Goal: Task Accomplishment & Management: Use online tool/utility

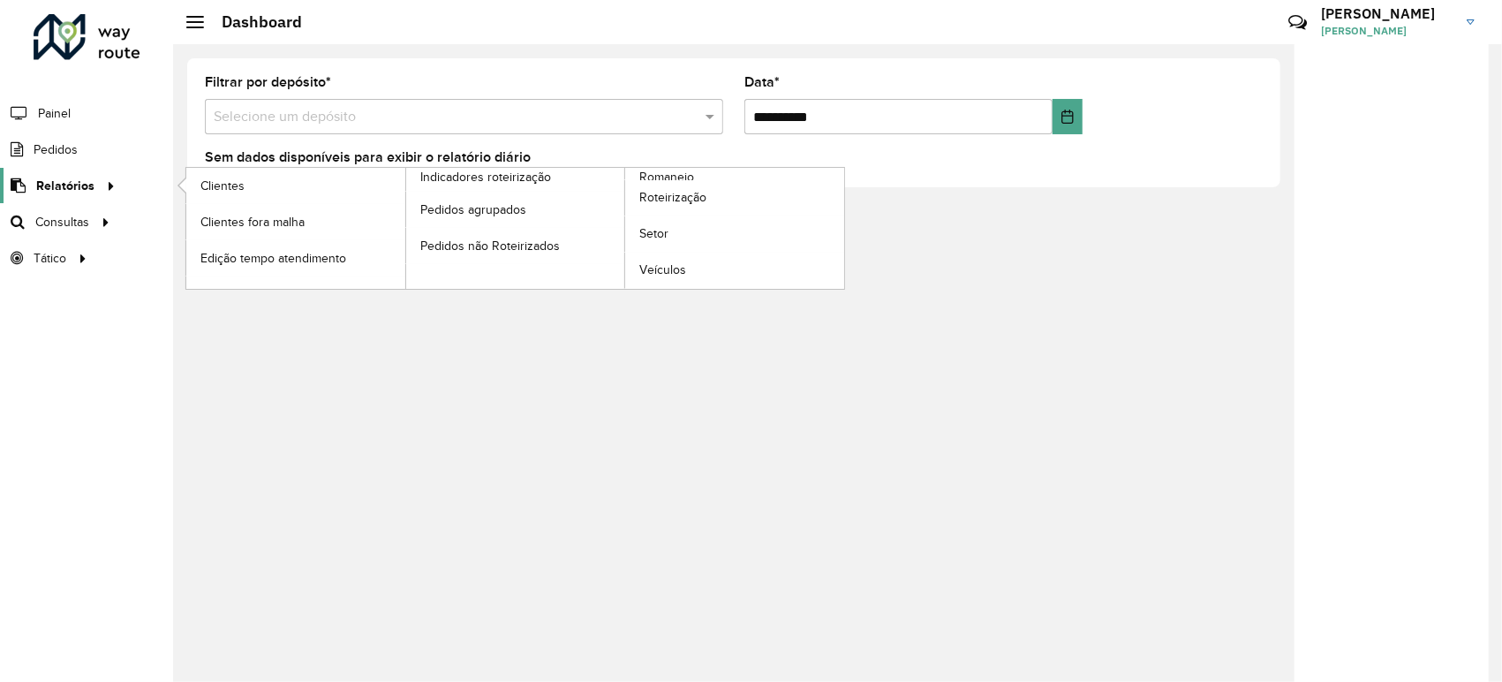
click at [101, 180] on icon at bounding box center [108, 184] width 15 height 26
click at [653, 196] on span "Roteirização" at bounding box center [675, 197] width 72 height 19
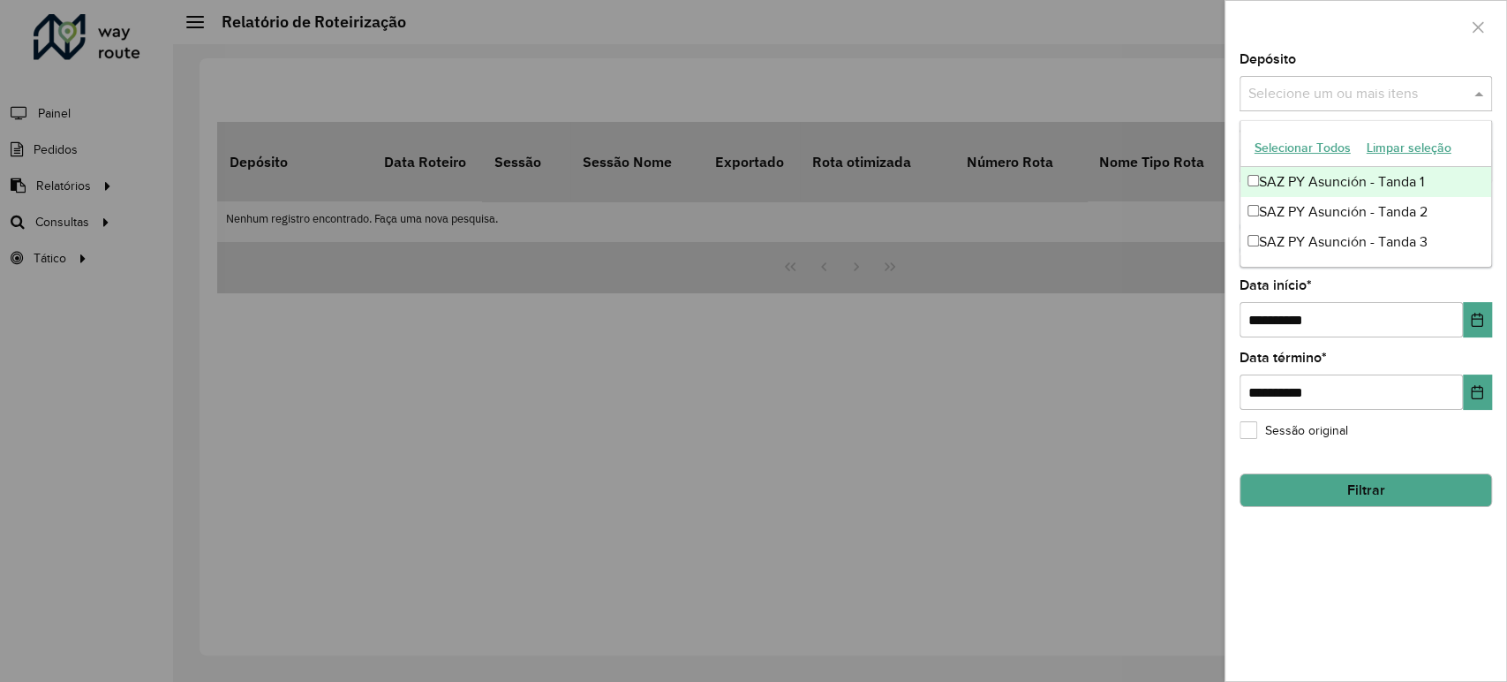
click at [1295, 84] on input "text" at bounding box center [1357, 94] width 226 height 21
click at [1305, 170] on div "SAZ PY Asunción - Tanda 1" at bounding box center [1366, 182] width 251 height 30
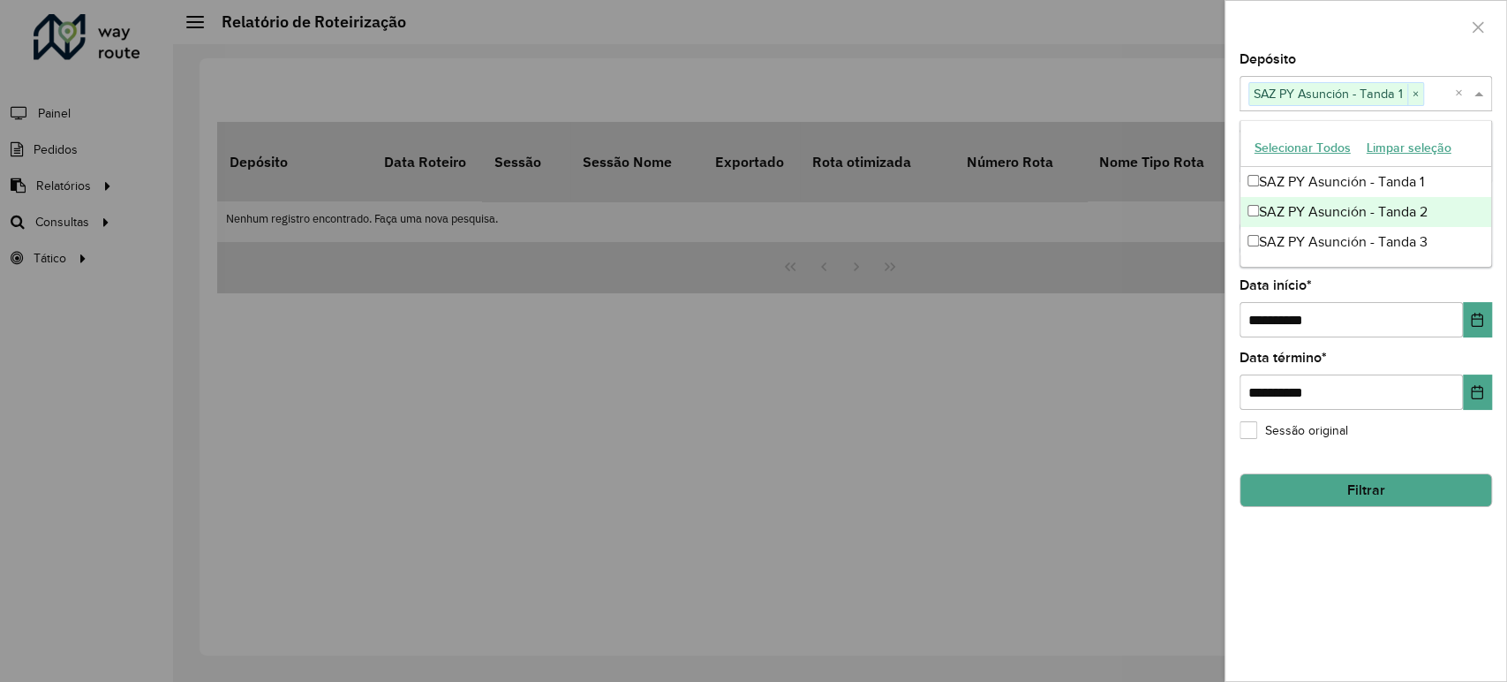
click at [1310, 217] on div "SAZ PY Asunción - Tanda 2" at bounding box center [1366, 212] width 251 height 30
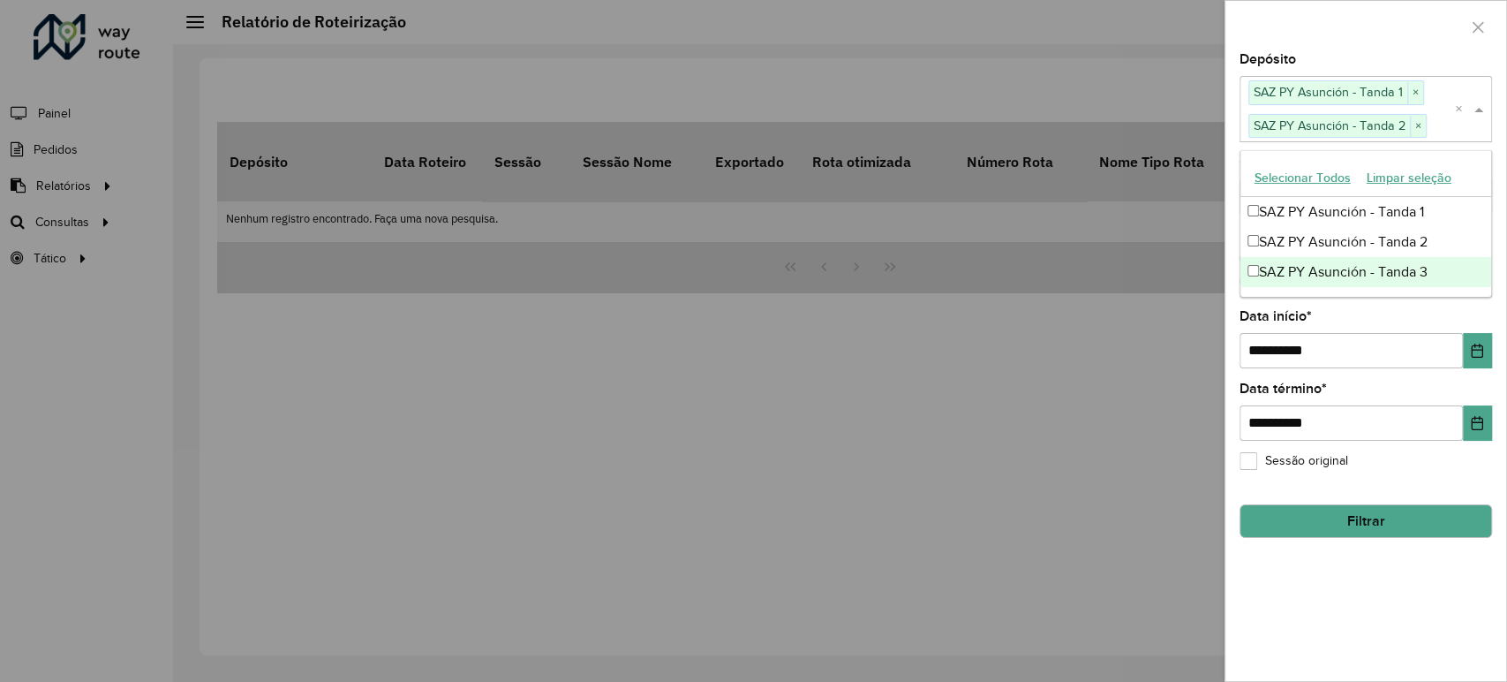
drag, startPoint x: 1310, startPoint y: 273, endPoint x: 1317, endPoint y: 213, distance: 60.4
click at [1310, 272] on div "SAZ PY Asunción - Tanda 3" at bounding box center [1366, 272] width 251 height 30
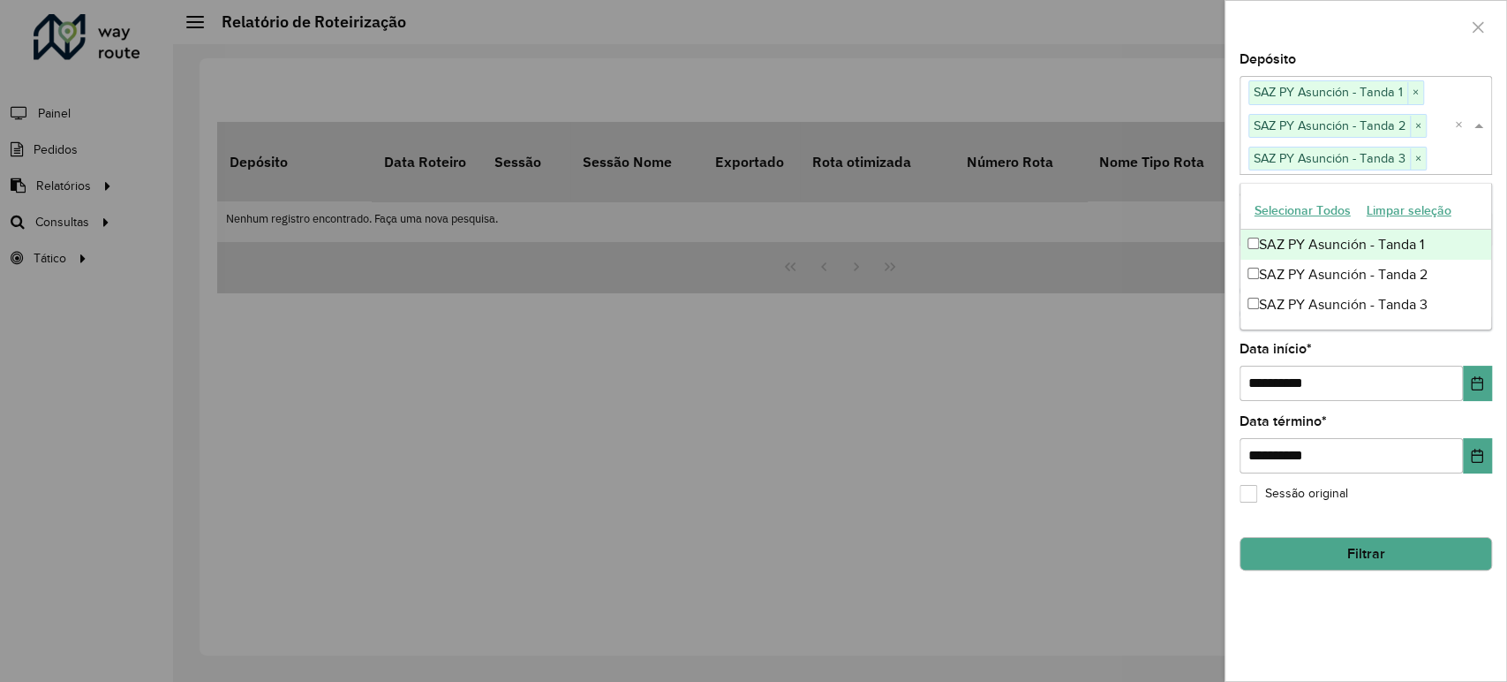
click at [1321, 59] on div "Depósito Selecione um ou mais itens SAZ PY [PERSON_NAME] 1 × SAZ PY [PERSON_NAM…" at bounding box center [1366, 113] width 253 height 121
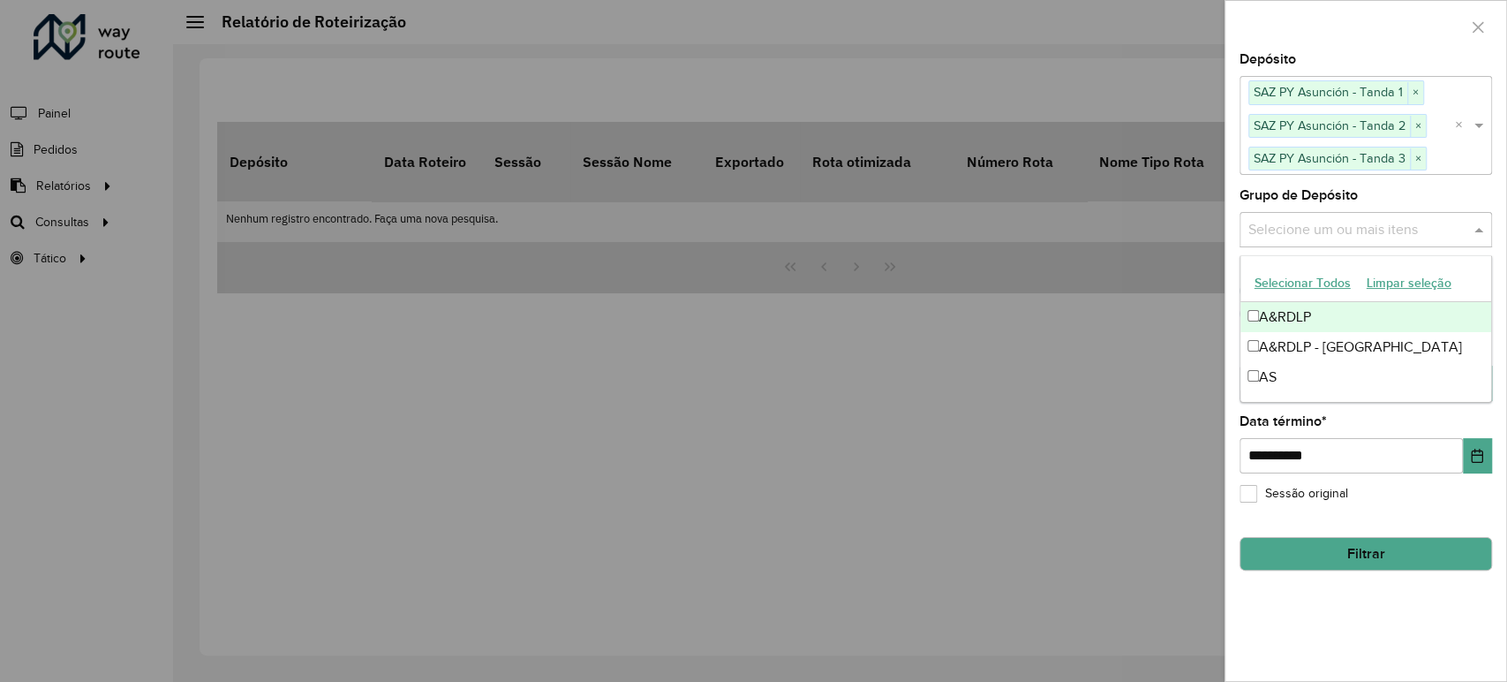
click at [1383, 231] on input "text" at bounding box center [1357, 229] width 226 height 21
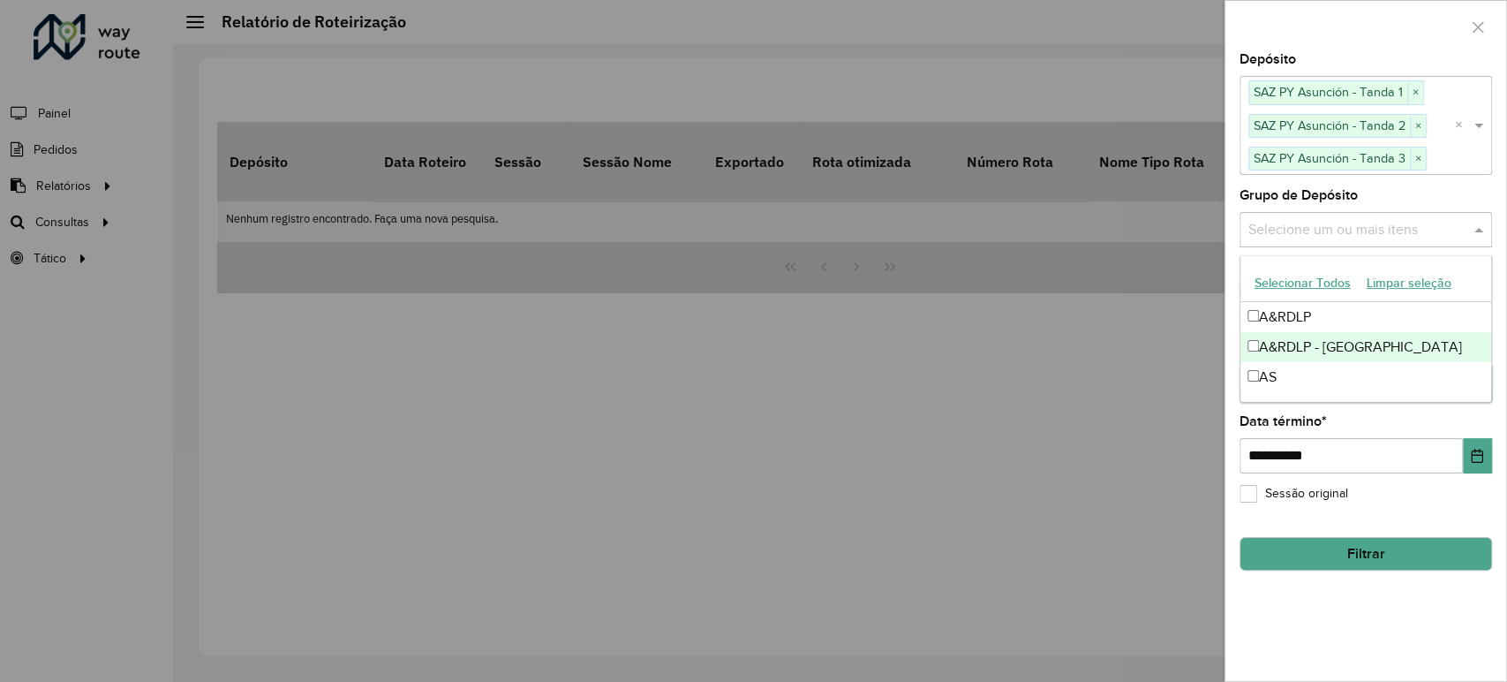
click at [1411, 34] on div at bounding box center [1366, 27] width 281 height 52
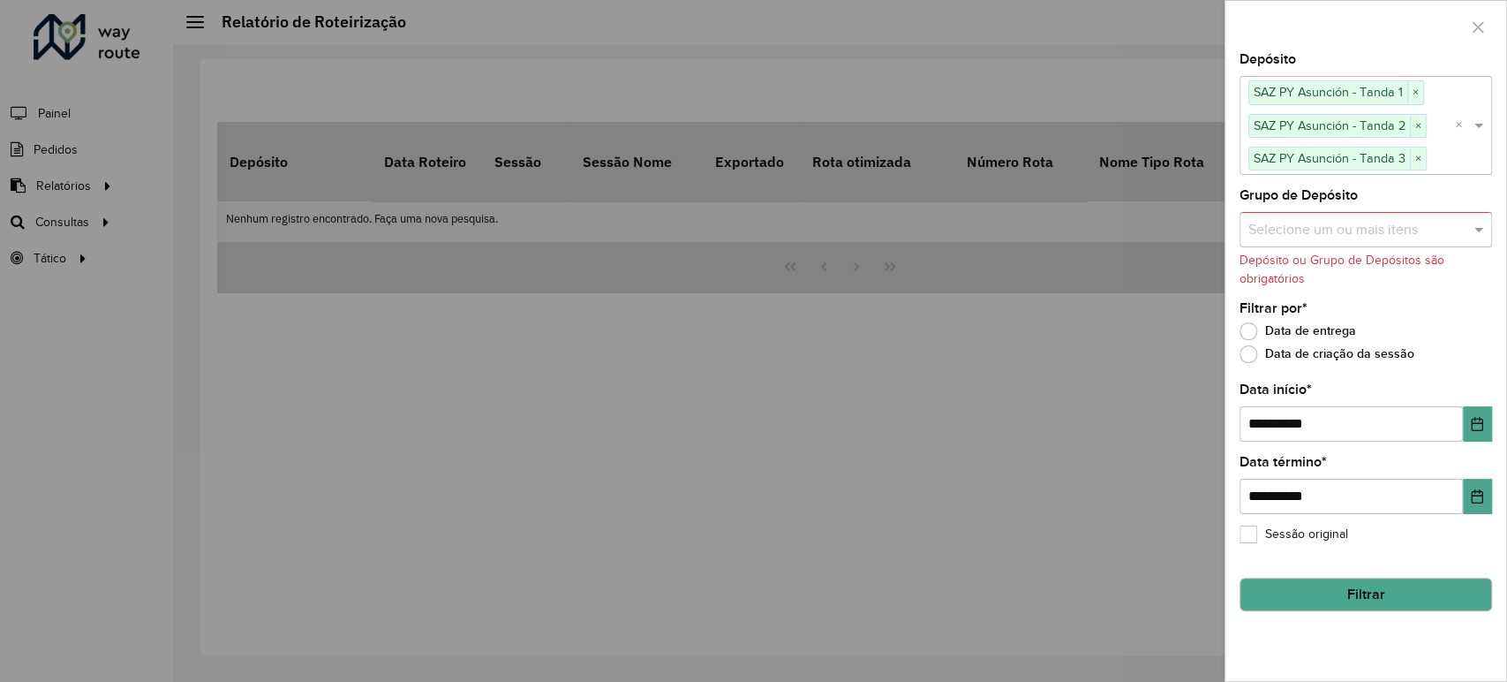
click at [1358, 589] on button "Filtrar" at bounding box center [1366, 594] width 253 height 34
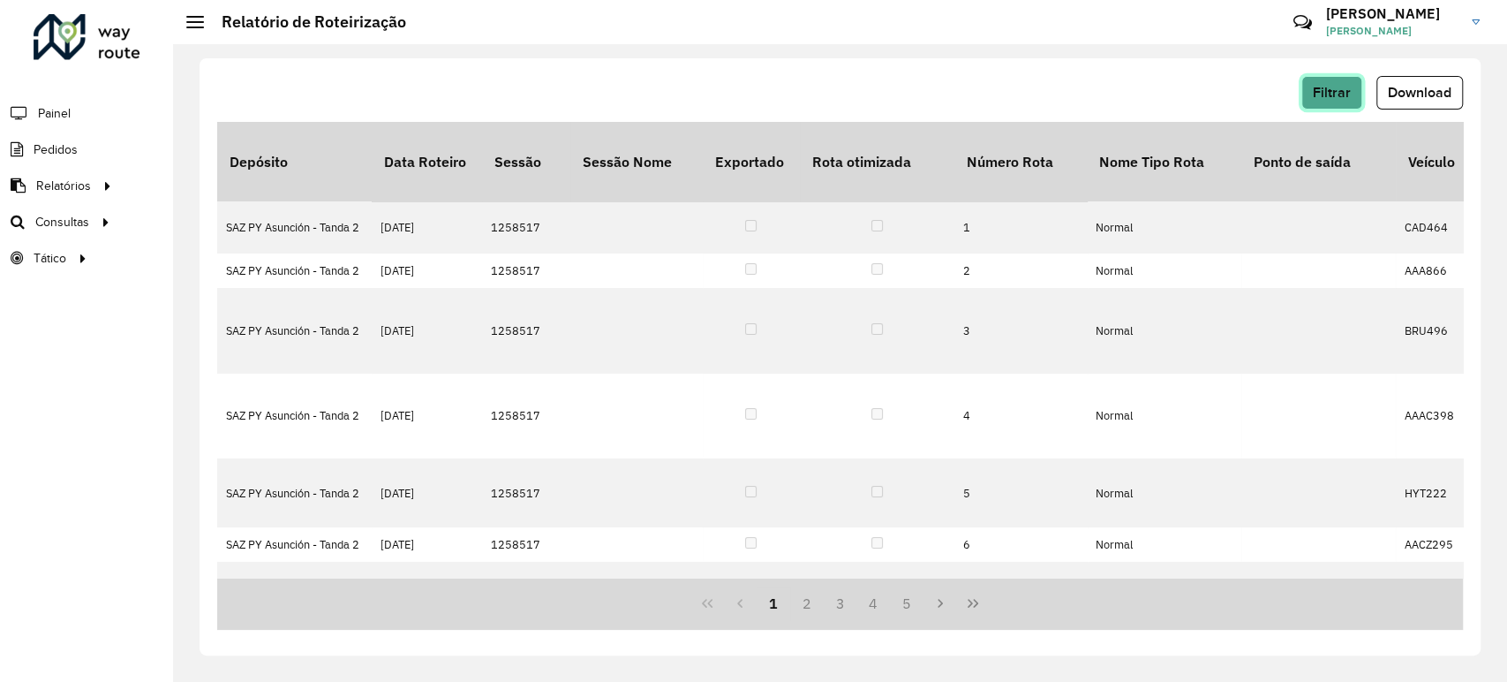
click at [1339, 81] on button "Filtrar" at bounding box center [1332, 93] width 61 height 34
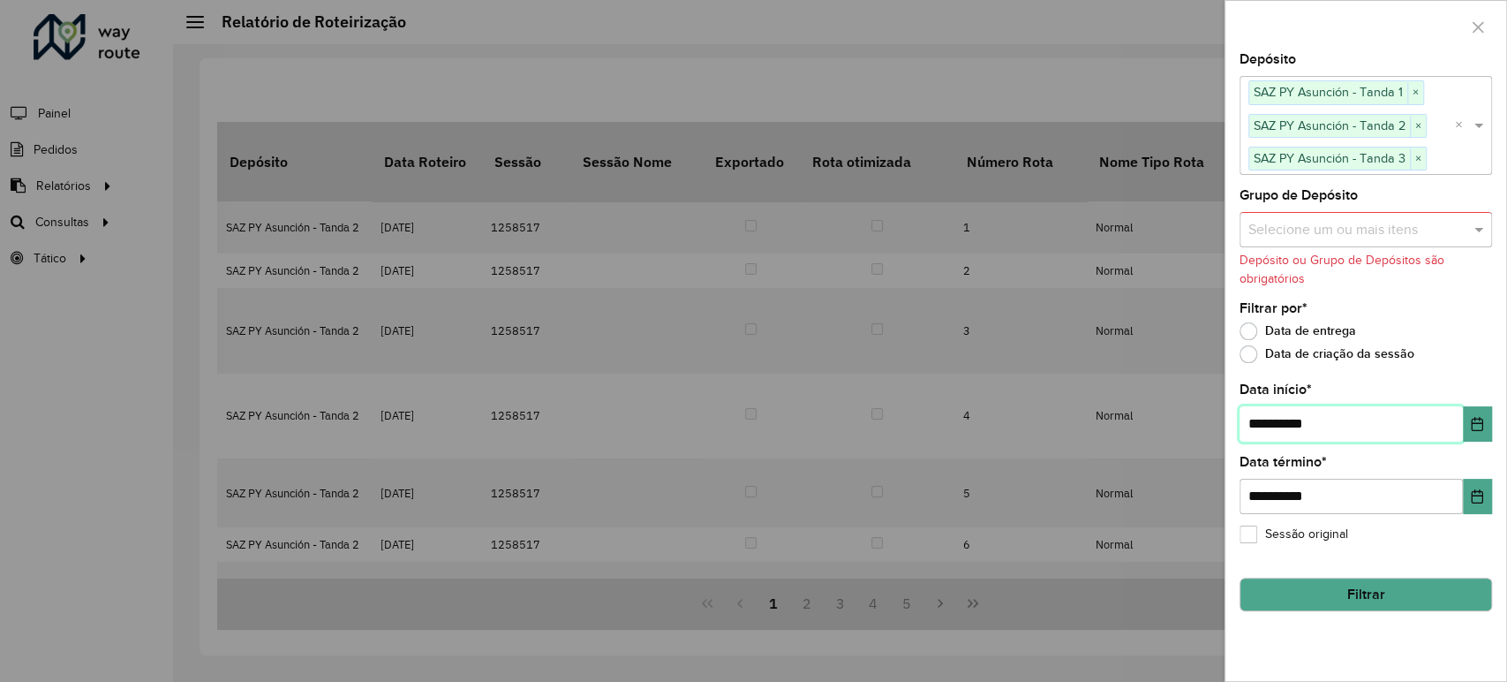
click at [1264, 429] on input "**********" at bounding box center [1351, 423] width 223 height 35
type input "**********"
click at [1305, 587] on button "Filtrar" at bounding box center [1366, 594] width 253 height 34
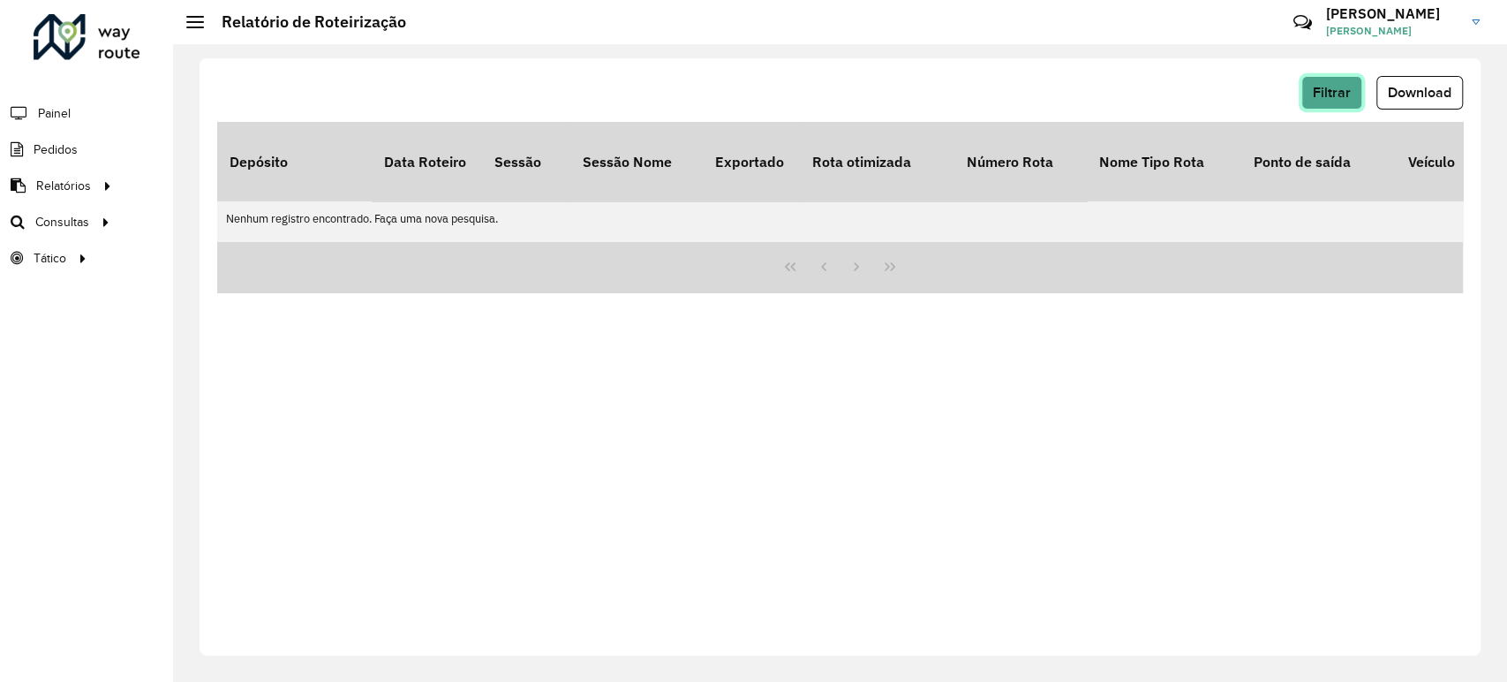
click at [1348, 91] on span "Filtrar" at bounding box center [1332, 92] width 38 height 15
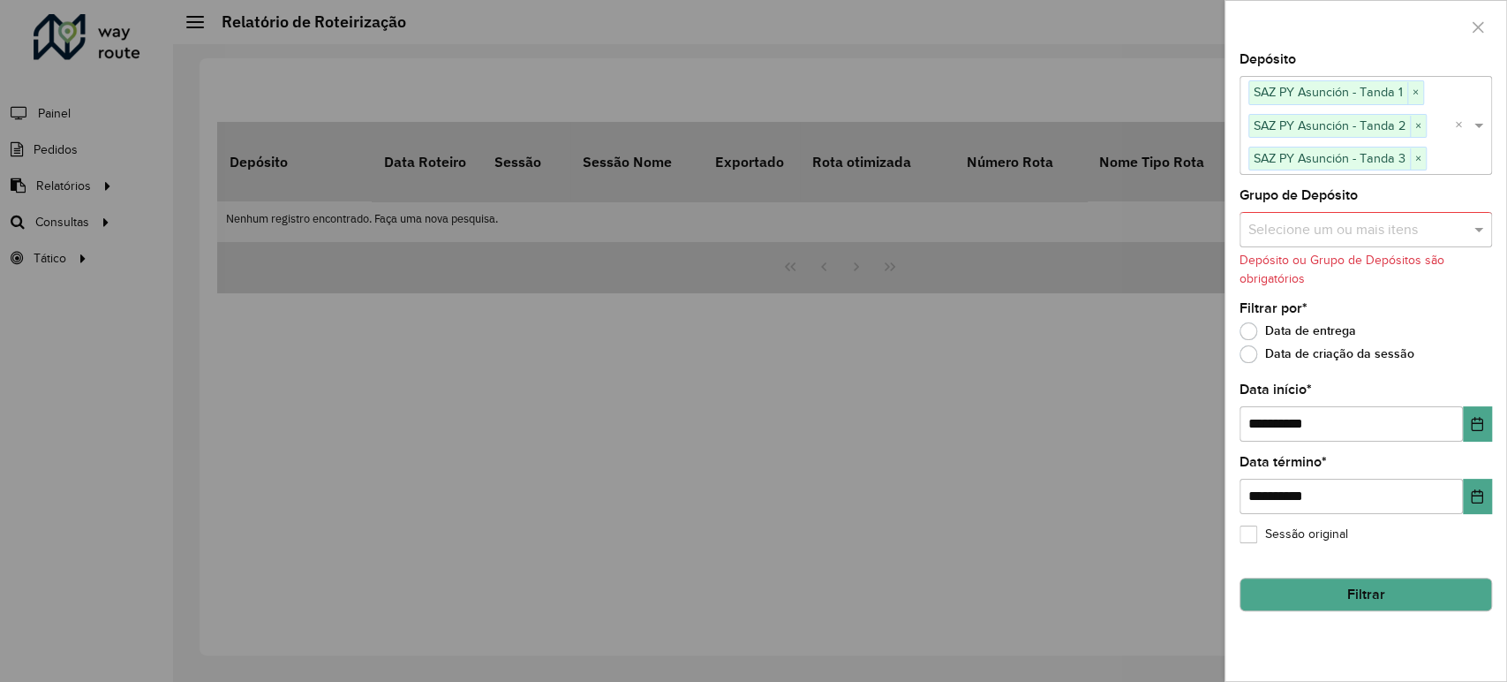
click at [1370, 606] on button "Filtrar" at bounding box center [1366, 594] width 253 height 34
